Goal: Information Seeking & Learning: Check status

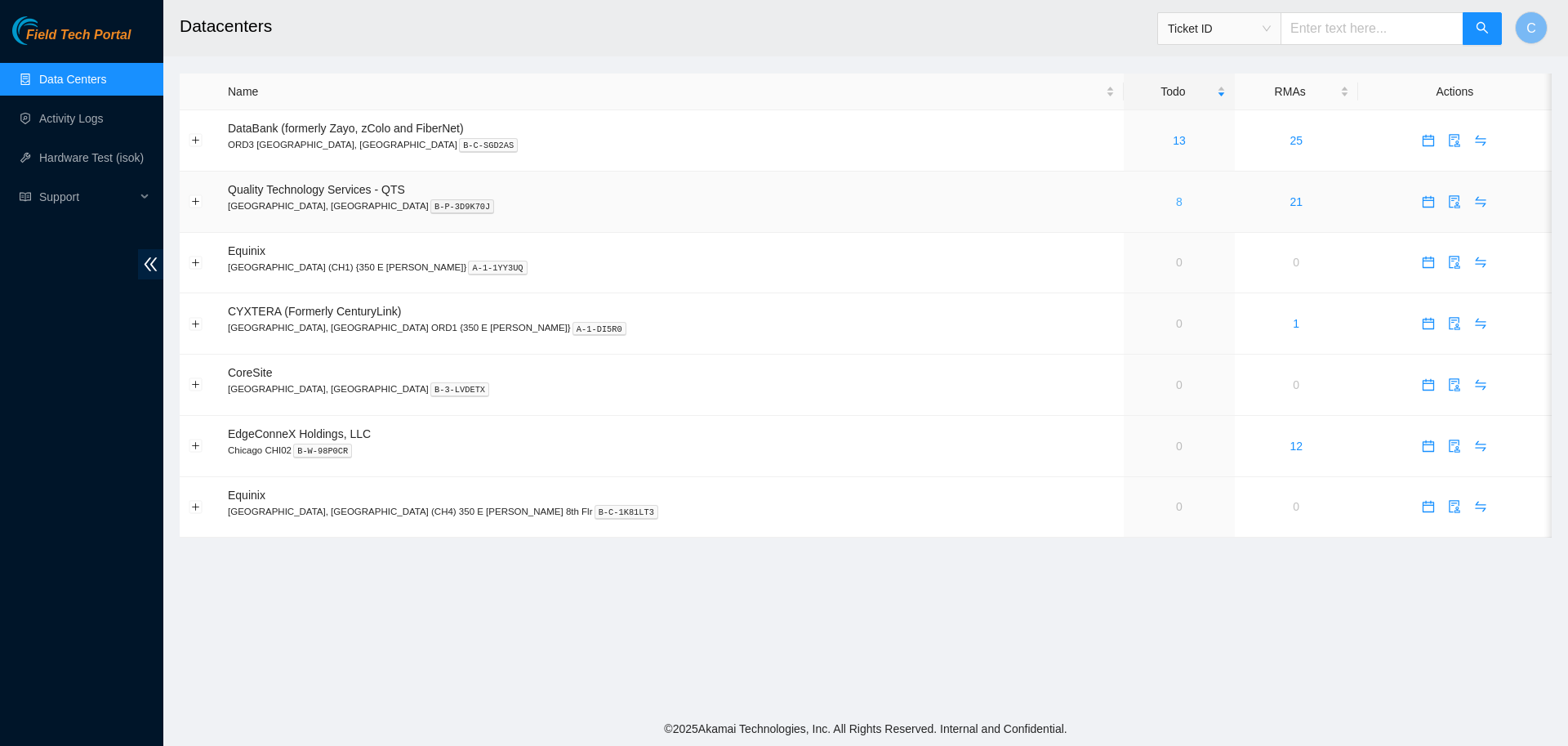
click at [1176, 197] on link "8" at bounding box center [1179, 202] width 6 height 13
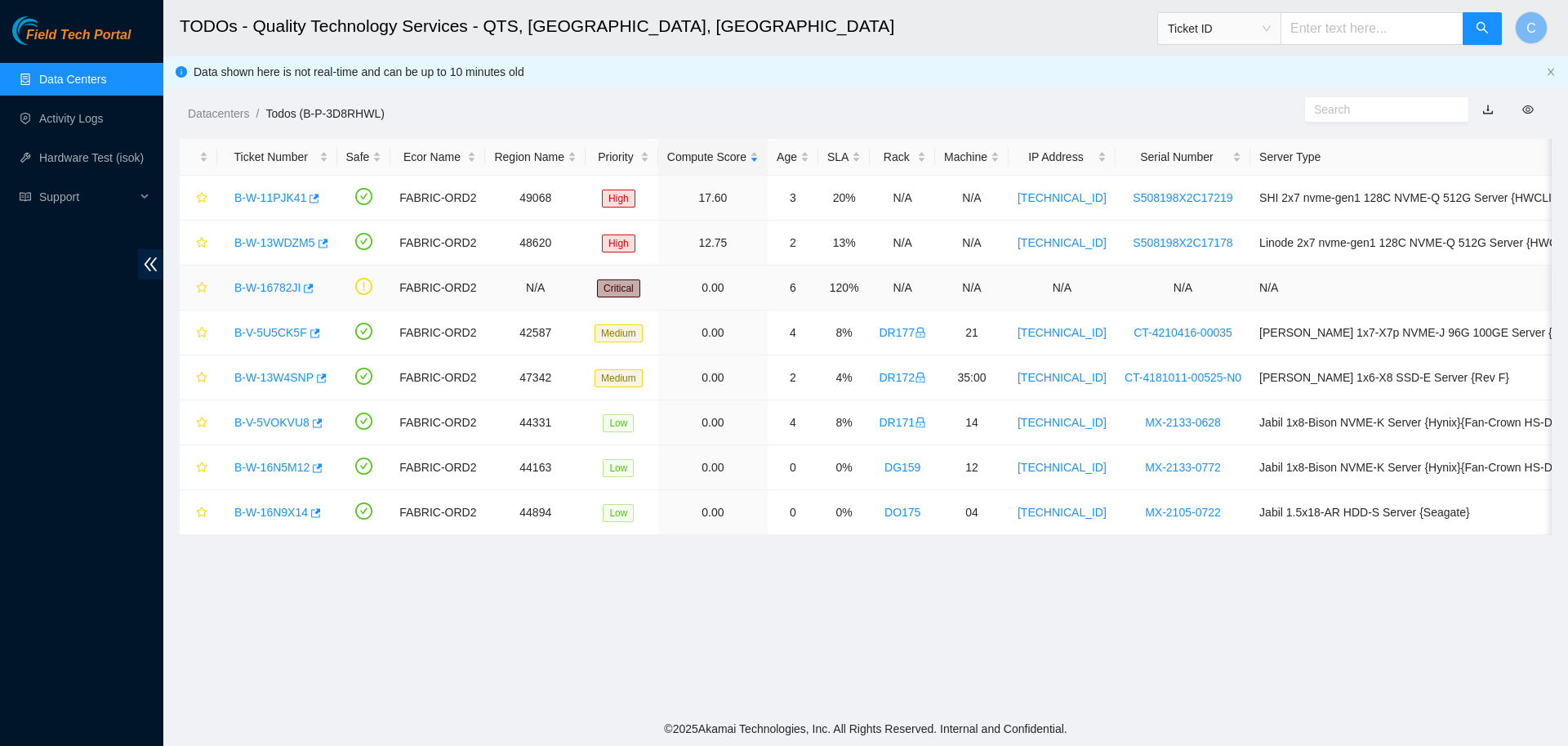
click at [284, 286] on link "B-W-16782JI" at bounding box center [268, 287] width 66 height 13
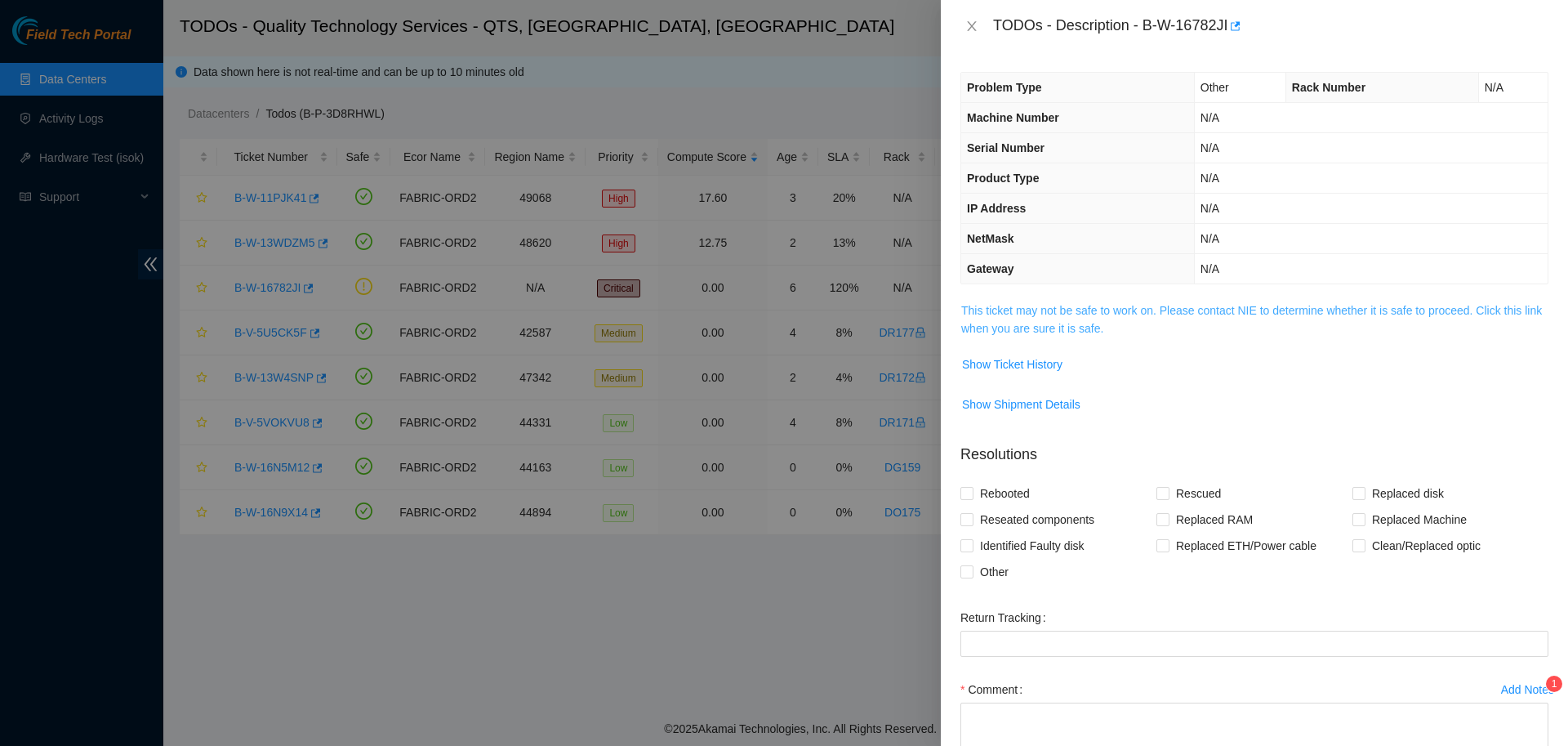
click at [1028, 306] on link "This ticket may not be safe to work on. Please contact NIE to determine whether…" at bounding box center [1251, 319] width 581 height 31
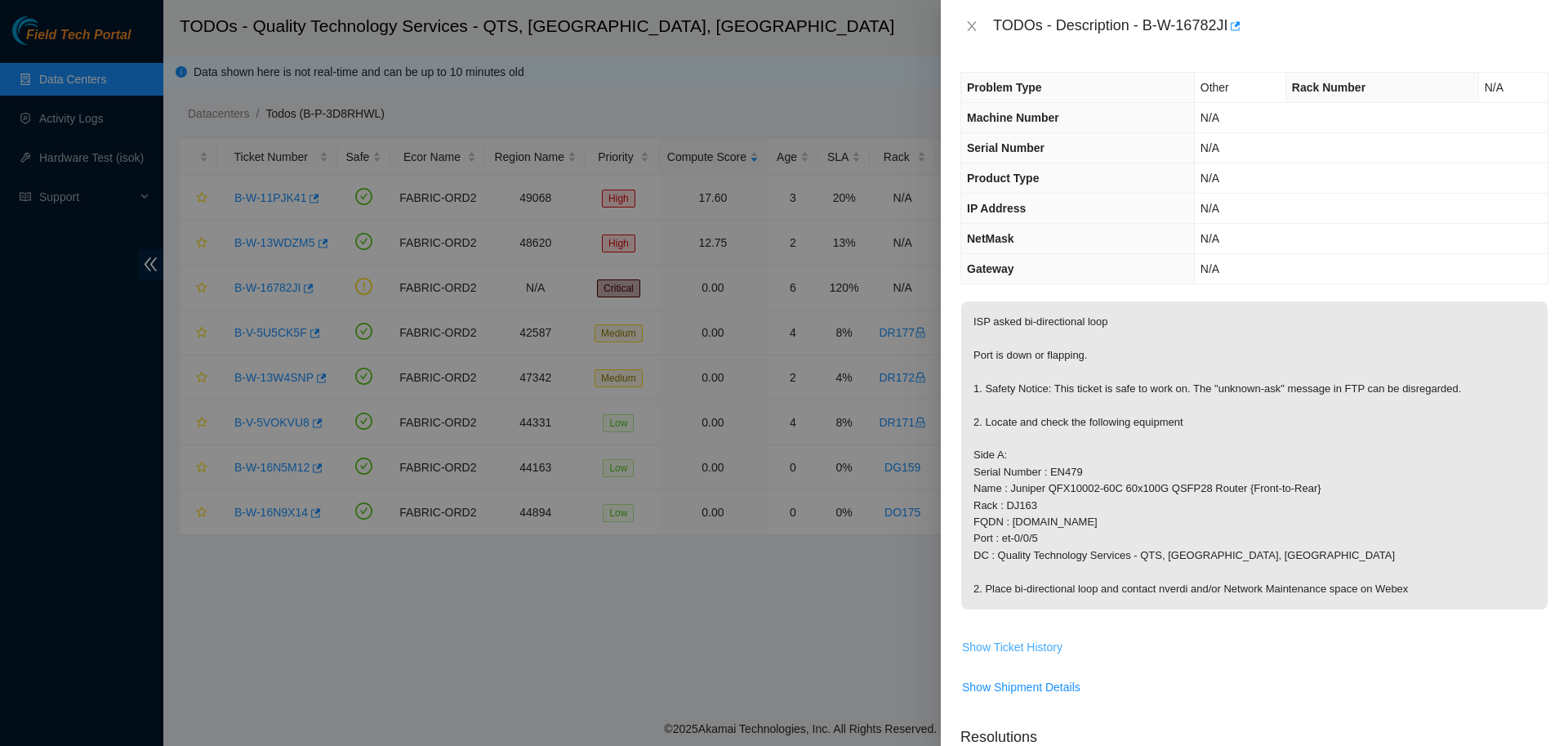
click at [1042, 642] on span "Show Ticket History" at bounding box center [1012, 647] width 100 height 18
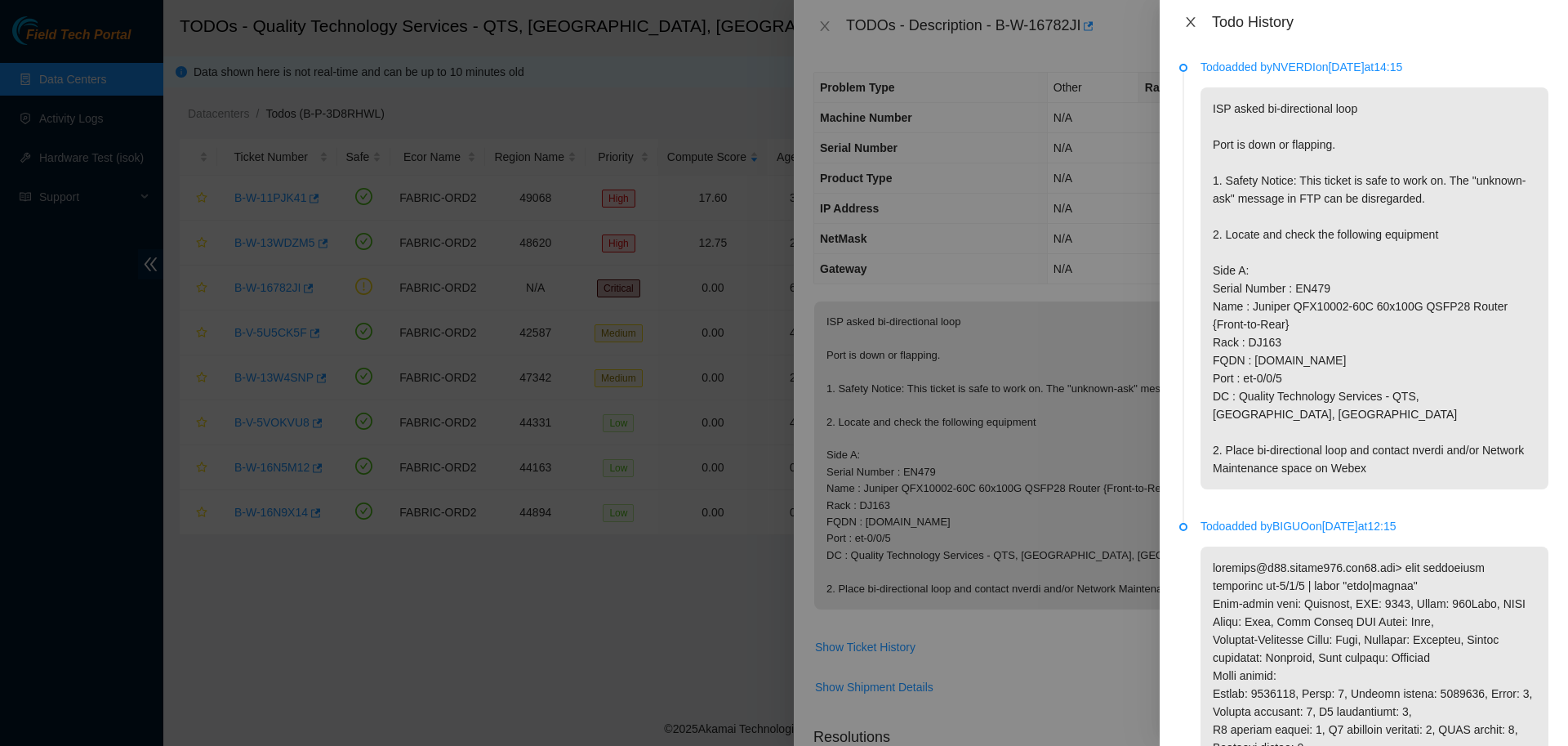
click at [1186, 26] on icon "close" at bounding box center [1190, 21] width 9 height 10
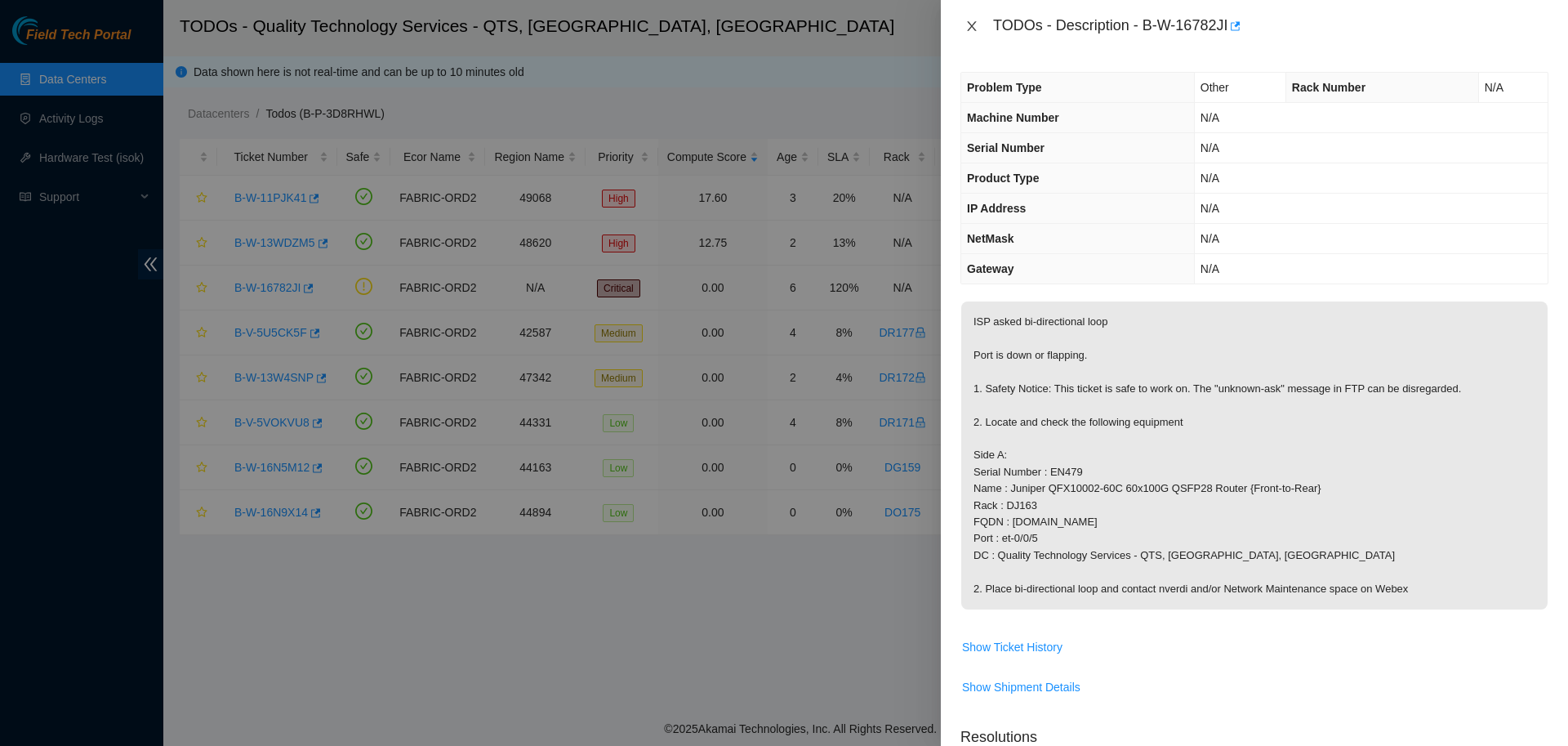
click at [975, 29] on icon "close" at bounding box center [972, 26] width 13 height 13
